Goal: Task Accomplishment & Management: Use online tool/utility

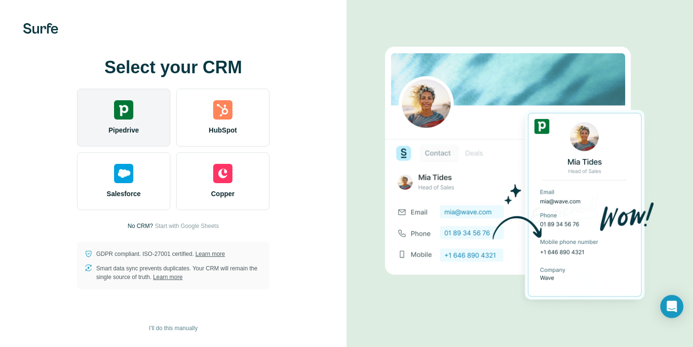
click at [136, 127] on span "Pipedrive" at bounding box center [123, 130] width 30 height 10
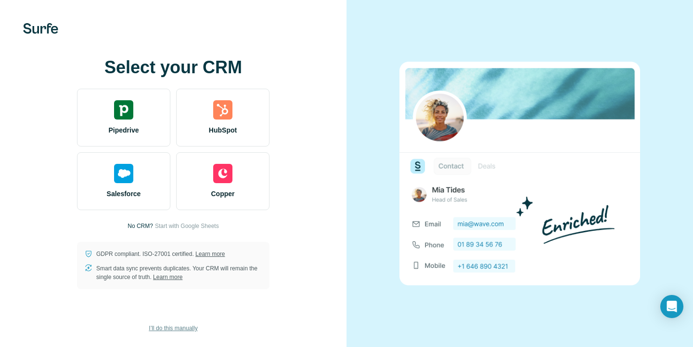
click at [187, 328] on span "I’ll do this manually" at bounding box center [173, 327] width 49 height 9
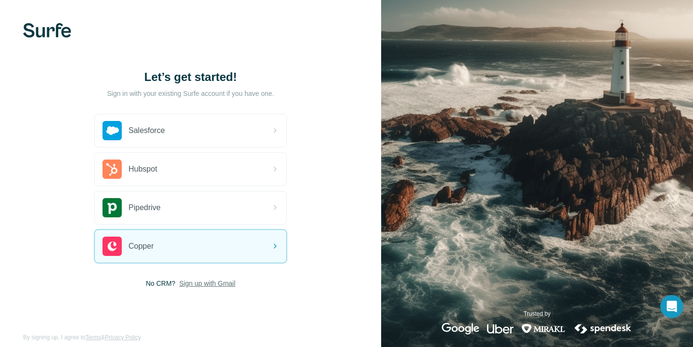
click at [217, 283] on span "Sign up with Gmail" at bounding box center [207, 283] width 56 height 10
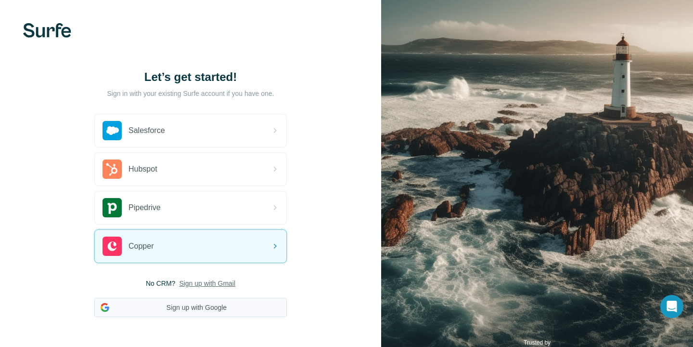
click at [204, 303] on button "Sign up with Google" at bounding box center [190, 306] width 193 height 19
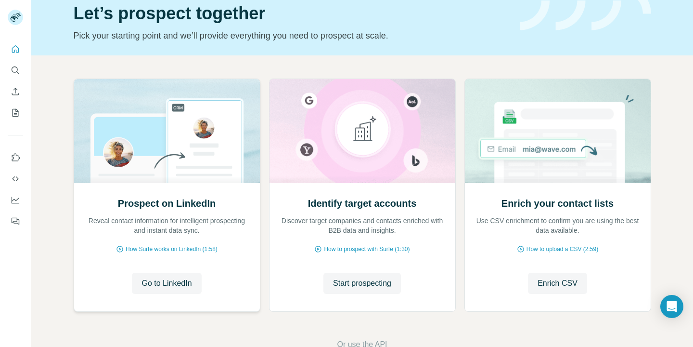
scroll to position [67, 0]
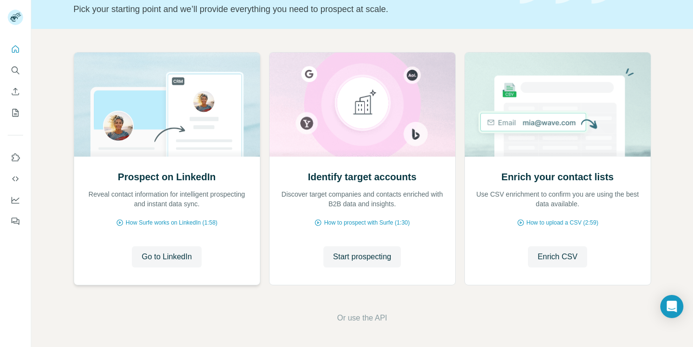
click at [155, 268] on div "Prospect on LinkedIn Reveal contact information for intelligent prospecting and…" at bounding box center [167, 220] width 186 height 128
click at [158, 261] on span "Go to LinkedIn" at bounding box center [167, 257] width 50 height 12
